Goal: Information Seeking & Learning: Learn about a topic

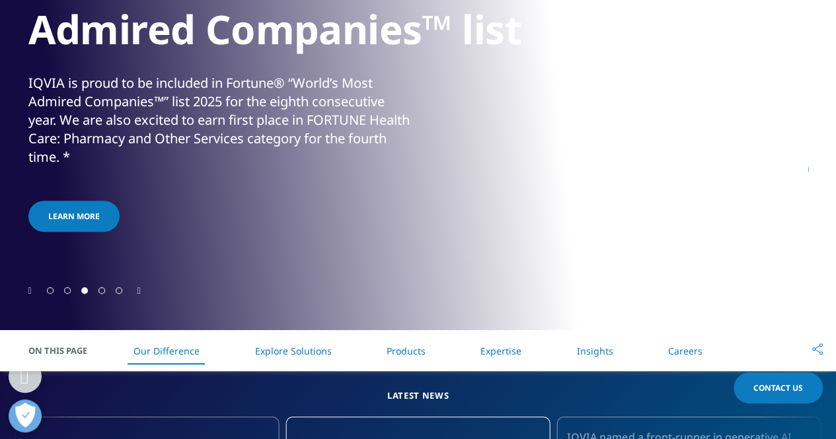
scroll to position [264, 0]
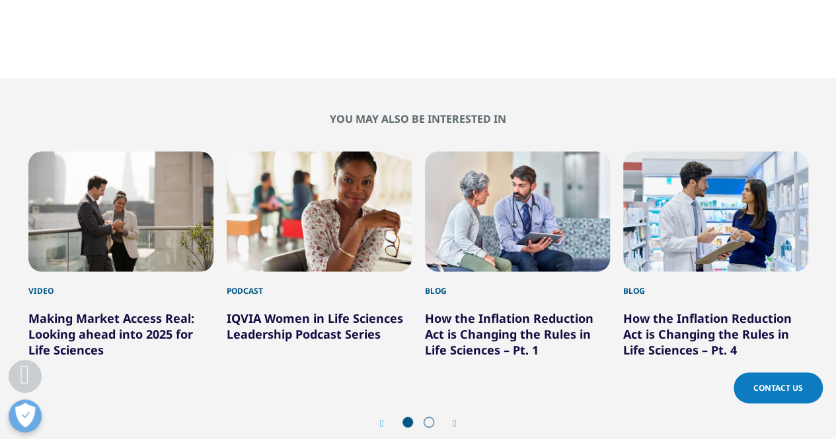
scroll to position [1256, 0]
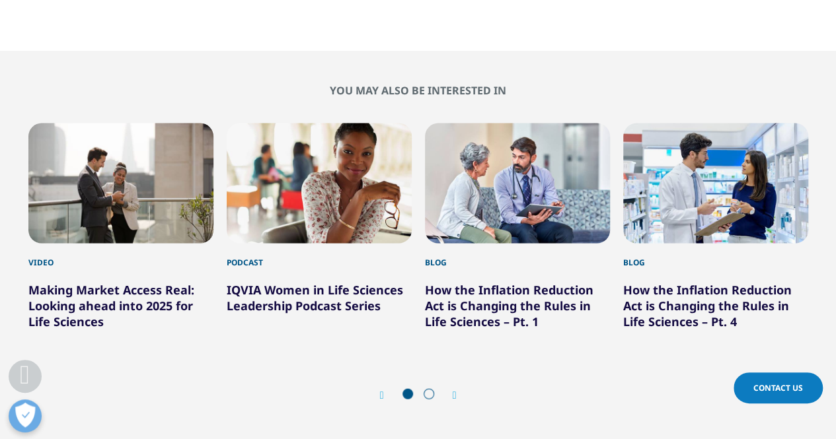
click at [434, 389] on div at bounding box center [418, 395] width 42 height 13
click at [430, 389] on span at bounding box center [429, 394] width 11 height 11
click at [454, 391] on icon "Next slide" at bounding box center [455, 396] width 4 height 11
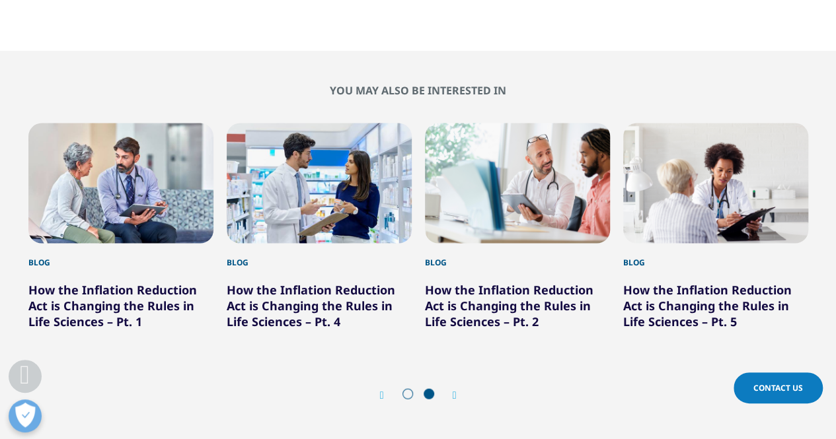
click at [404, 389] on span at bounding box center [407, 394] width 11 height 11
click at [381, 391] on icon "Previous slide" at bounding box center [382, 396] width 4 height 11
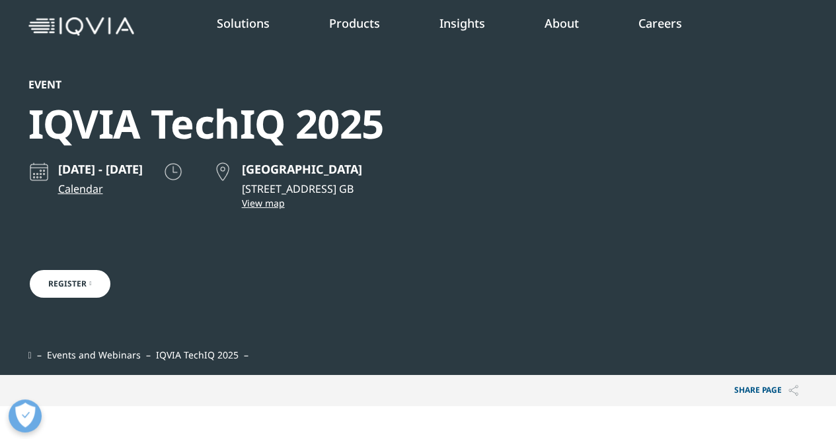
scroll to position [0, 0]
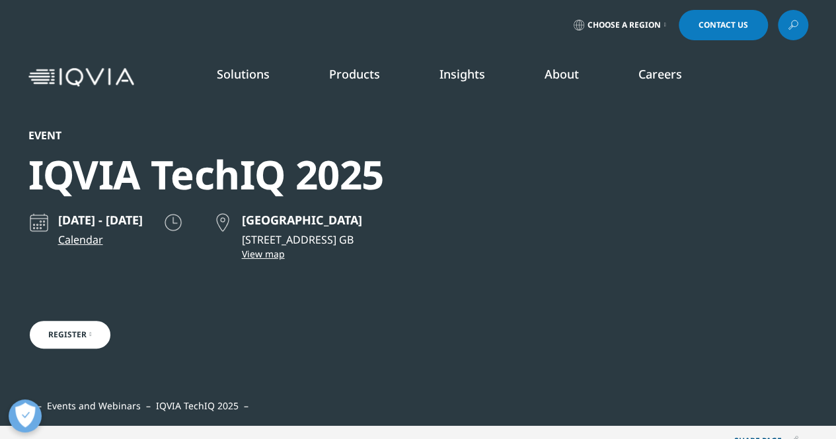
click at [93, 258] on link "DISCOVER INSIGHTS" at bounding box center [105, 256] width 159 height 11
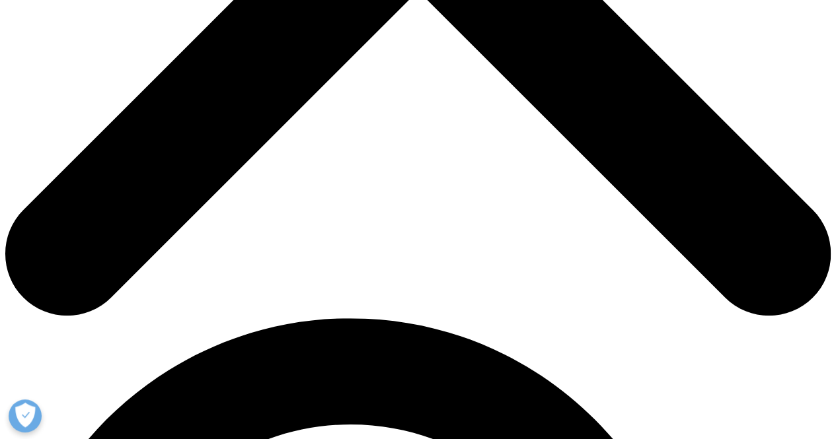
scroll to position [529, 0]
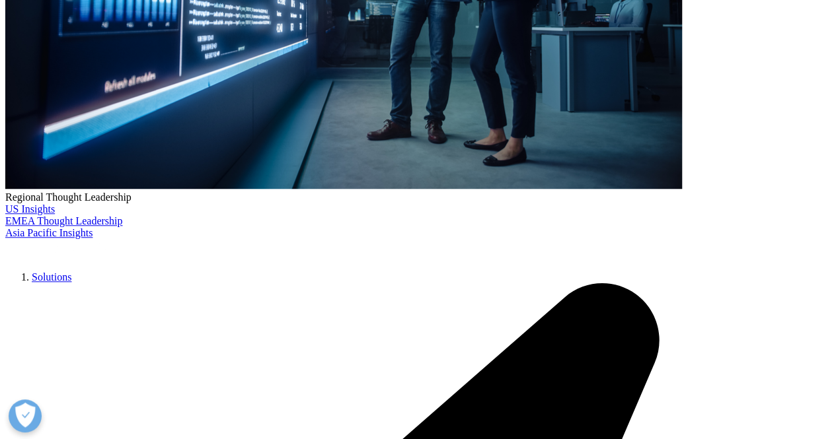
scroll to position [463, 0]
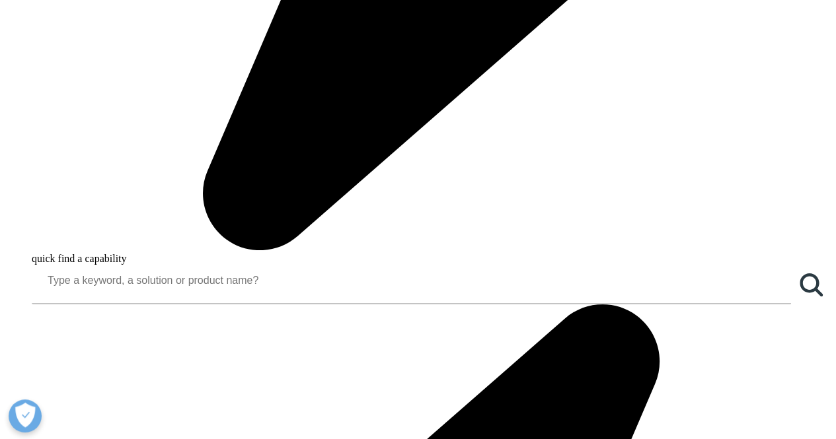
scroll to position [1520, 0]
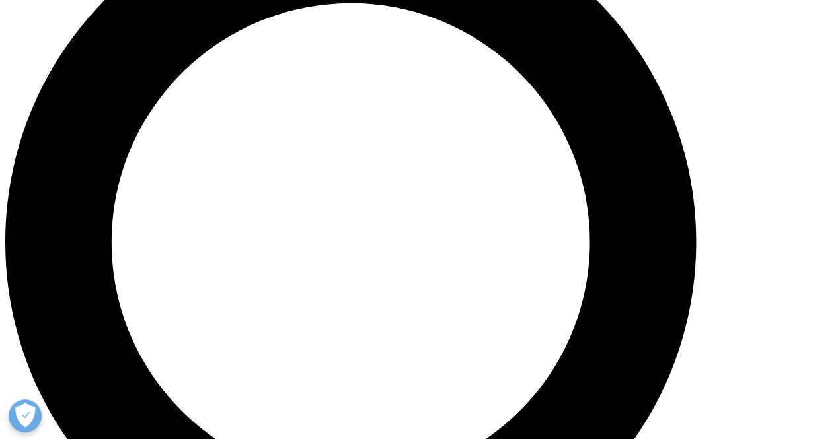
scroll to position [859, 0]
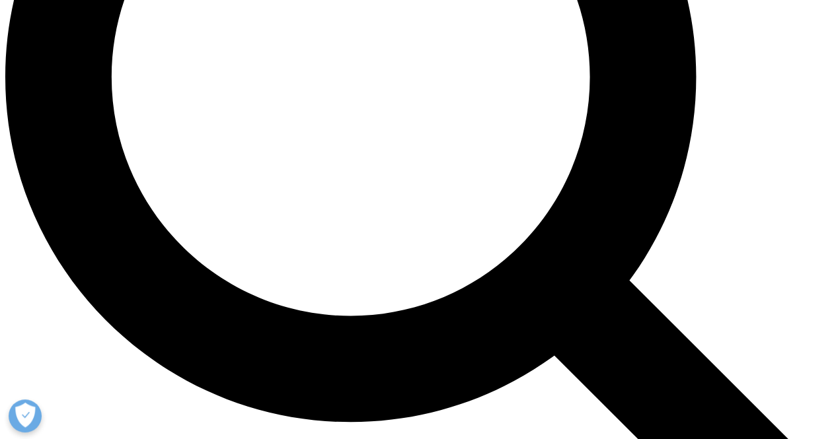
scroll to position [1057, 0]
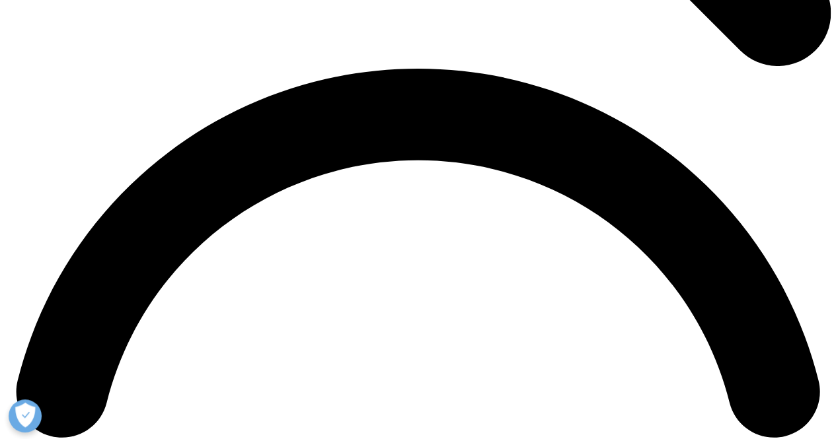
scroll to position [1586, 0]
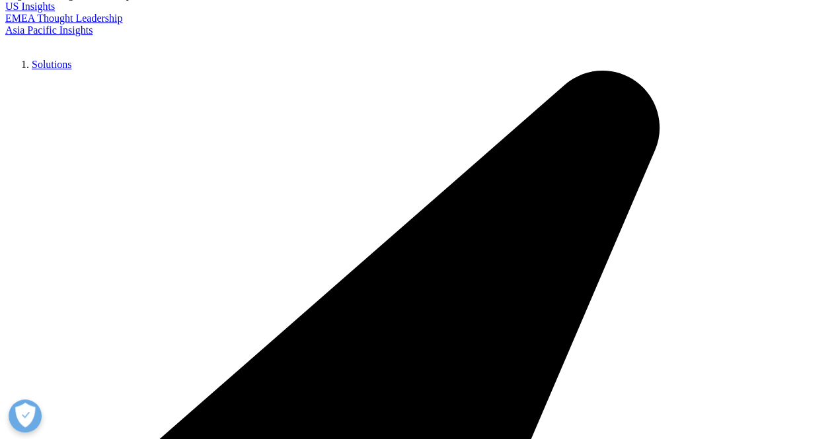
scroll to position [2710, 0]
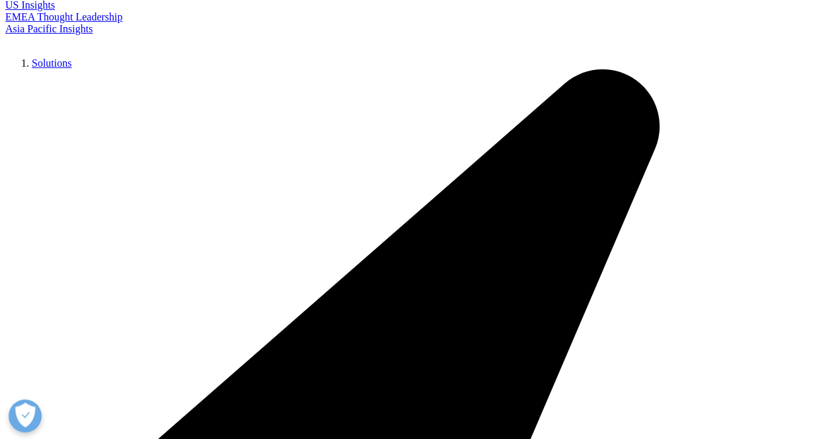
drag, startPoint x: 325, startPoint y: 248, endPoint x: 459, endPoint y: 256, distance: 134.4
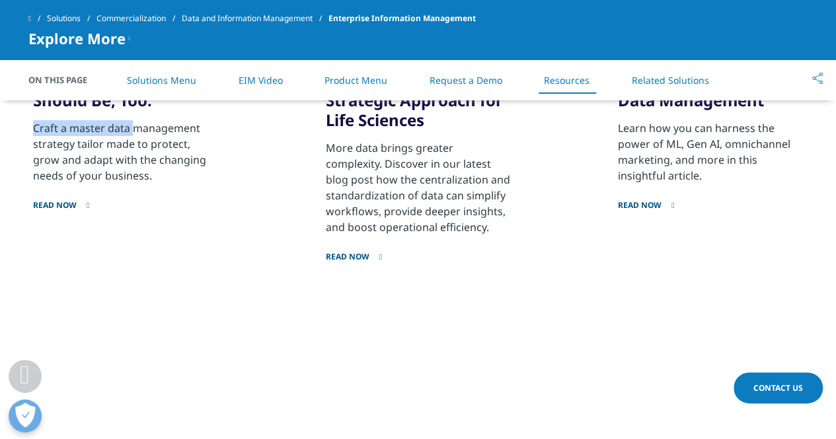
drag, startPoint x: 34, startPoint y: 223, endPoint x: 134, endPoint y: 221, distance: 99.2
click at [134, 184] on p "Craft a master data management strategy tailor made to protect, grow and adapt …" at bounding box center [125, 151] width 185 height 63
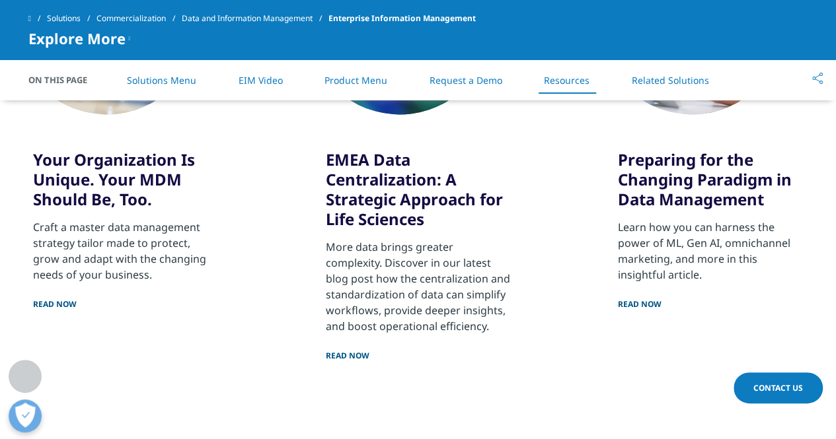
click at [124, 245] on p "Craft a master data management strategy tailor made to protect, grow and adapt …" at bounding box center [125, 250] width 185 height 63
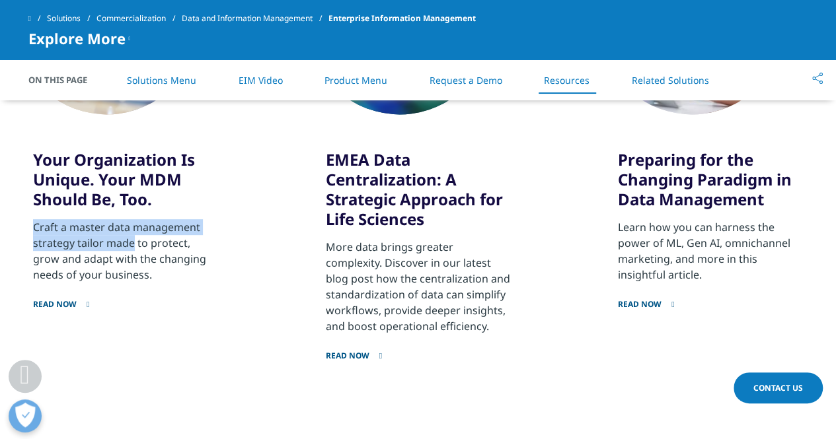
drag, startPoint x: 34, startPoint y: 225, endPoint x: 131, endPoint y: 244, distance: 98.3
click at [131, 244] on p "Craft a master data management strategy tailor made to protect, grow and adapt …" at bounding box center [125, 250] width 185 height 63
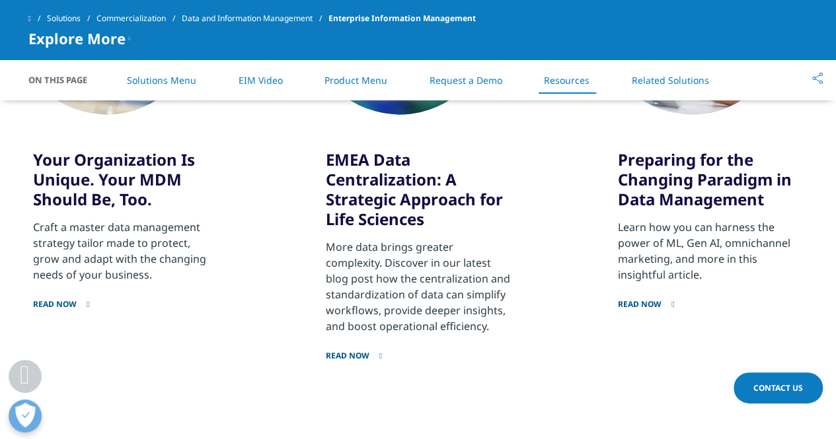
click at [139, 265] on p "Craft a master data management strategy tailor made to protect, grow and adapt …" at bounding box center [125, 250] width 185 height 63
click at [60, 303] on link "READ NOW" at bounding box center [125, 296] width 185 height 27
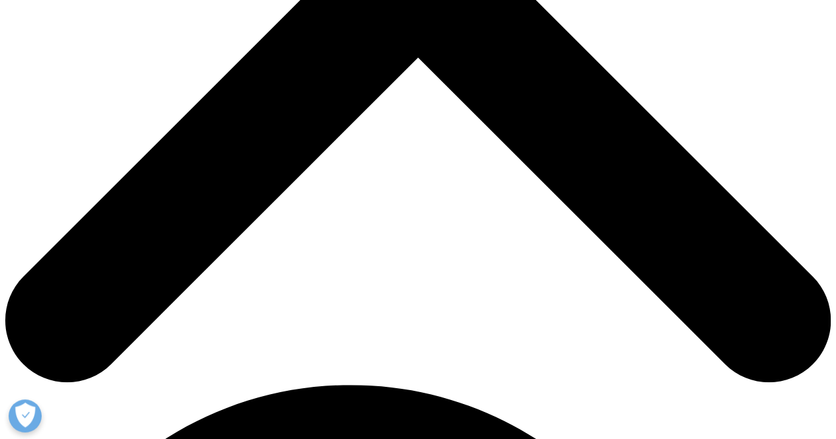
scroll to position [397, 0]
